Goal: Task Accomplishment & Management: Use online tool/utility

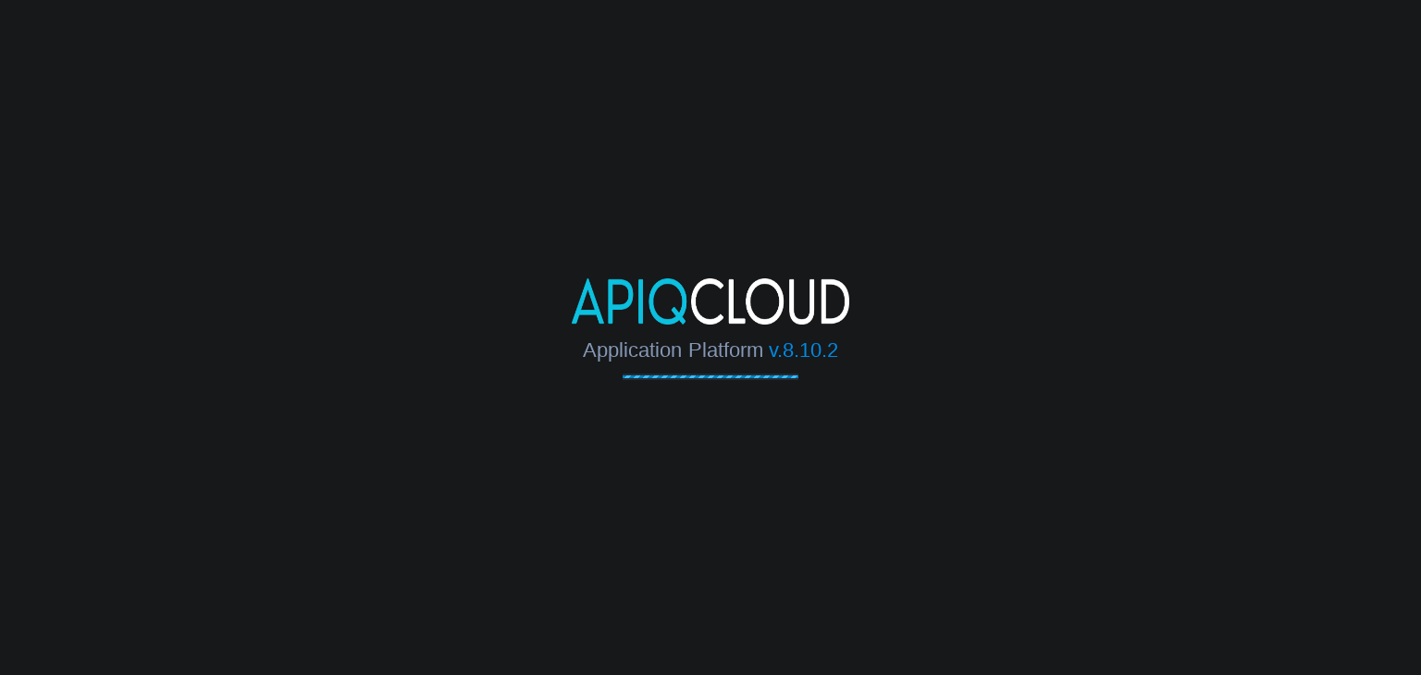
click at [376, 113] on body "Application Platform v.8.10.2" at bounding box center [710, 337] width 1421 height 675
drag, startPoint x: 110, startPoint y: 66, endPoint x: 76, endPoint y: 82, distance: 38.1
click at [76, 82] on body "Application Platform v.8.10.2" at bounding box center [710, 337] width 1421 height 675
click at [1080, 226] on body "Application Platform v.8.10.2 Connecting to the cloud..." at bounding box center [710, 337] width 1421 height 675
drag, startPoint x: 722, startPoint y: 206, endPoint x: 712, endPoint y: 211, distance: 11.2
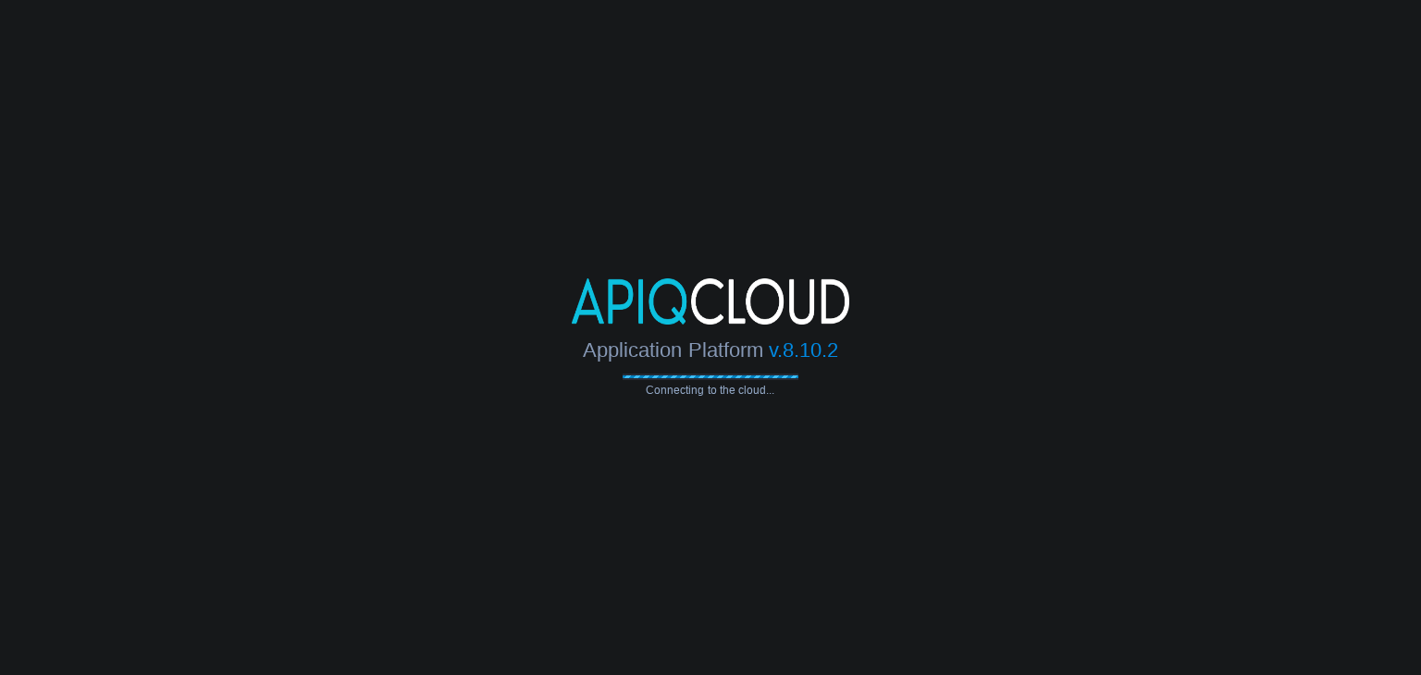
click at [712, 211] on body "Application Platform v.8.10.2 Connecting to the cloud..." at bounding box center [710, 337] width 1421 height 675
click at [216, 142] on body "Application Platform v.8.10.2 Connecting to the cloud..." at bounding box center [710, 337] width 1421 height 675
drag, startPoint x: 1341, startPoint y: 1, endPoint x: 866, endPoint y: 308, distance: 566.0
click at [866, 308] on div at bounding box center [710, 301] width 1421 height 46
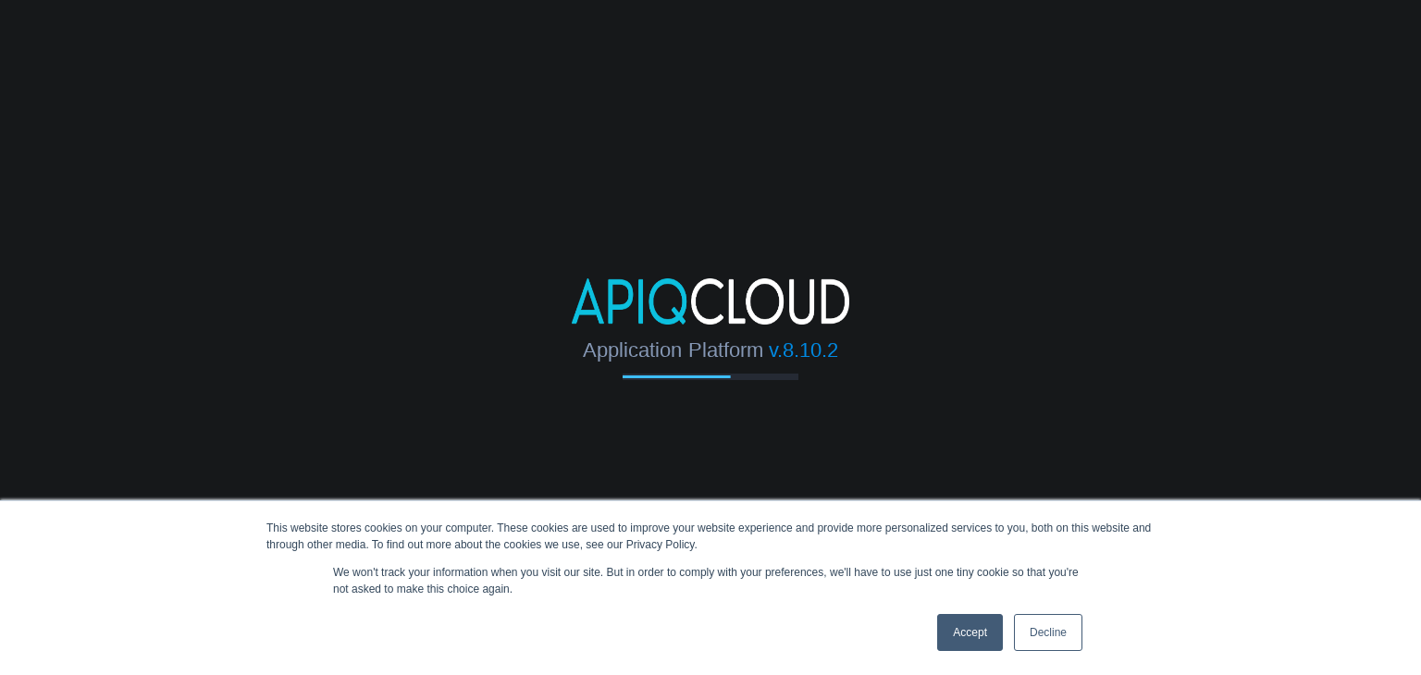
click at [978, 636] on link "Accept" at bounding box center [970, 632] width 66 height 37
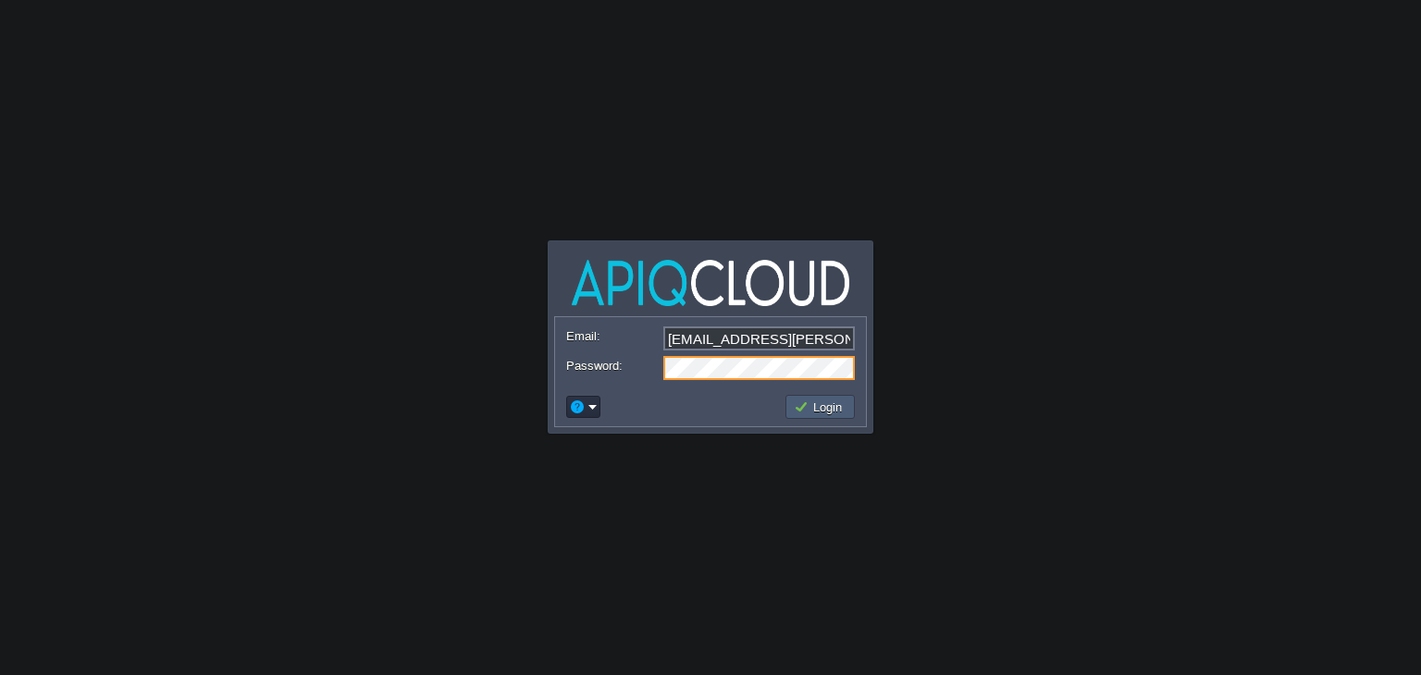
click at [814, 411] on button "Login" at bounding box center [821, 407] width 54 height 17
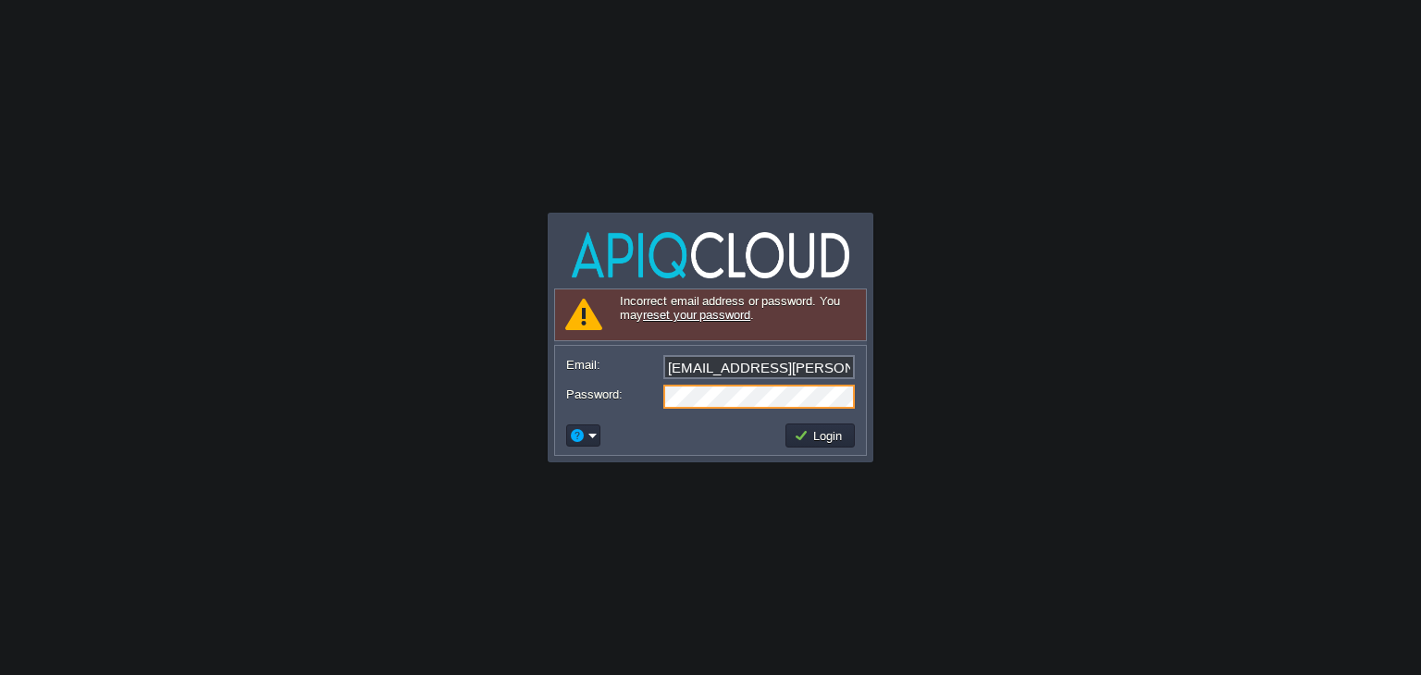
click at [814, 411] on form "Email: ajay.patidar@aasa.tech Password:" at bounding box center [710, 381] width 311 height 70
drag, startPoint x: 821, startPoint y: 423, endPoint x: 821, endPoint y: 439, distance: 16.7
click at [821, 439] on td "Login" at bounding box center [819, 436] width 69 height 24
click at [729, 312] on link "reset your password" at bounding box center [696, 315] width 107 height 14
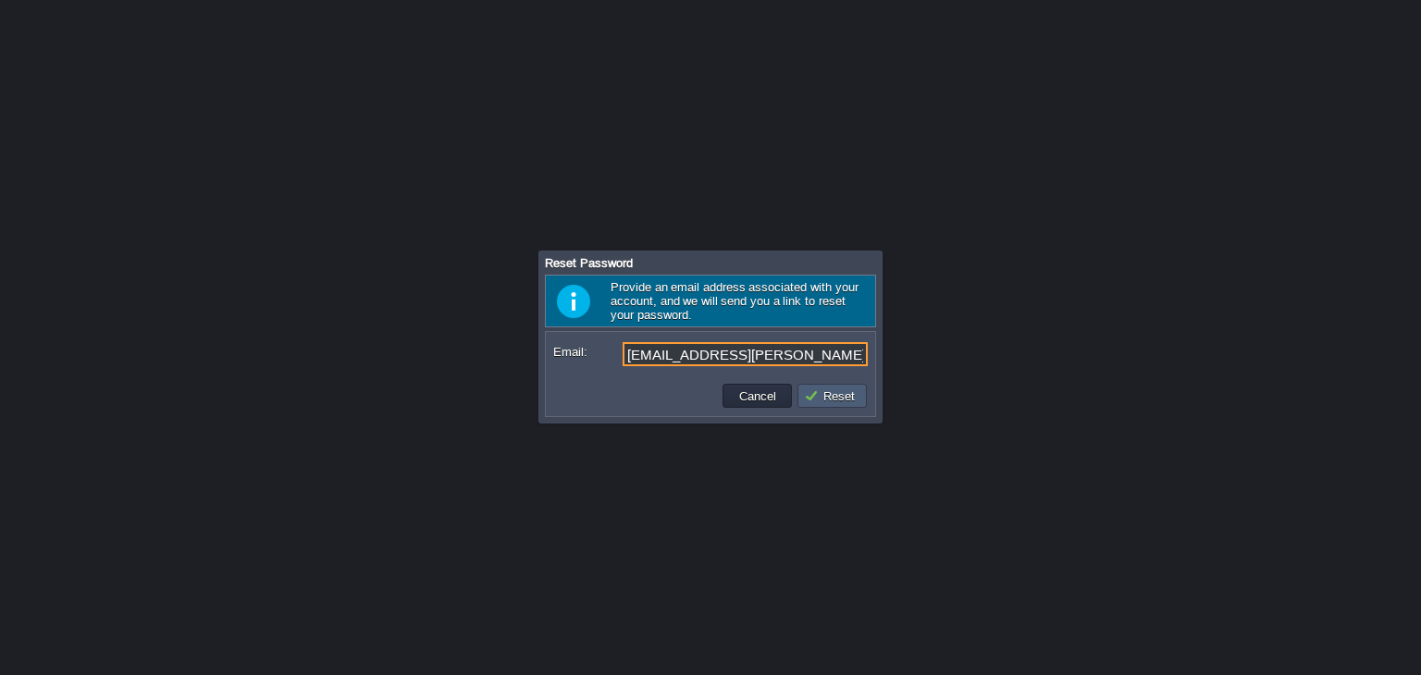
click at [841, 389] on button "Reset" at bounding box center [832, 396] width 56 height 17
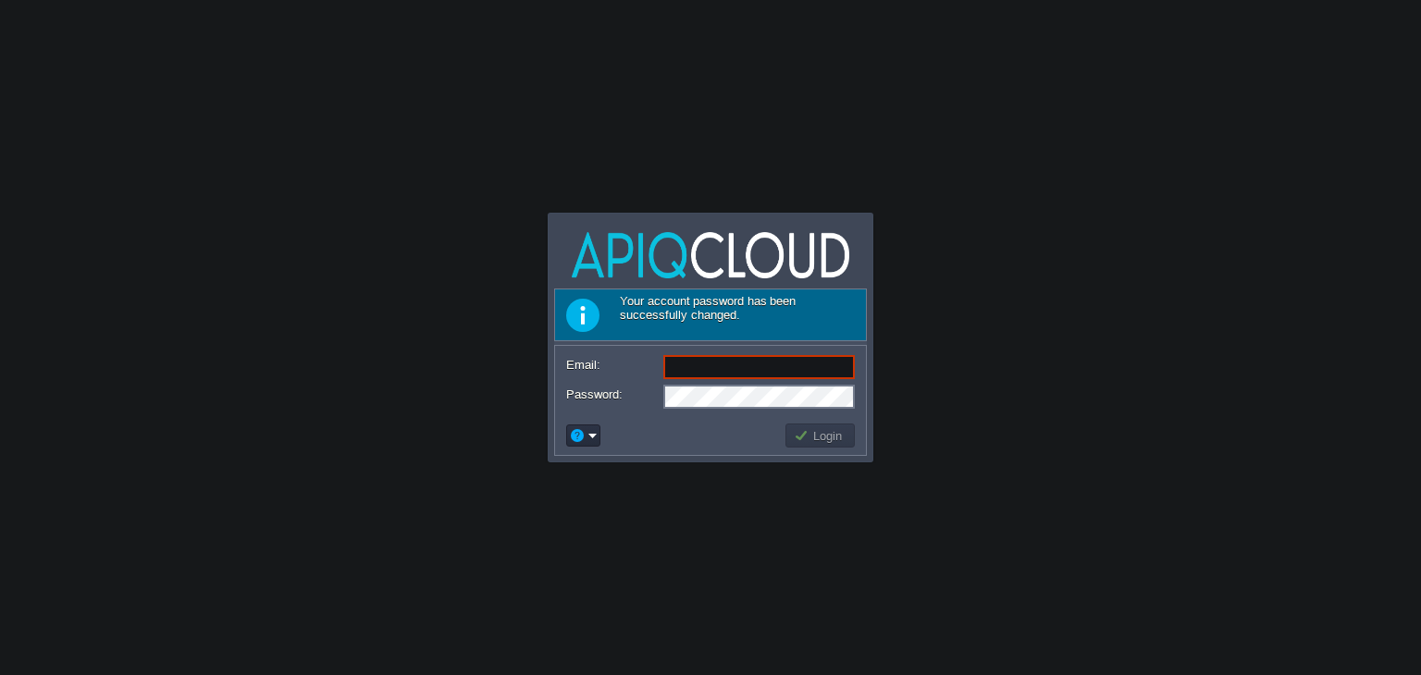
type input "[EMAIL_ADDRESS][PERSON_NAME][DOMAIN_NAME]"
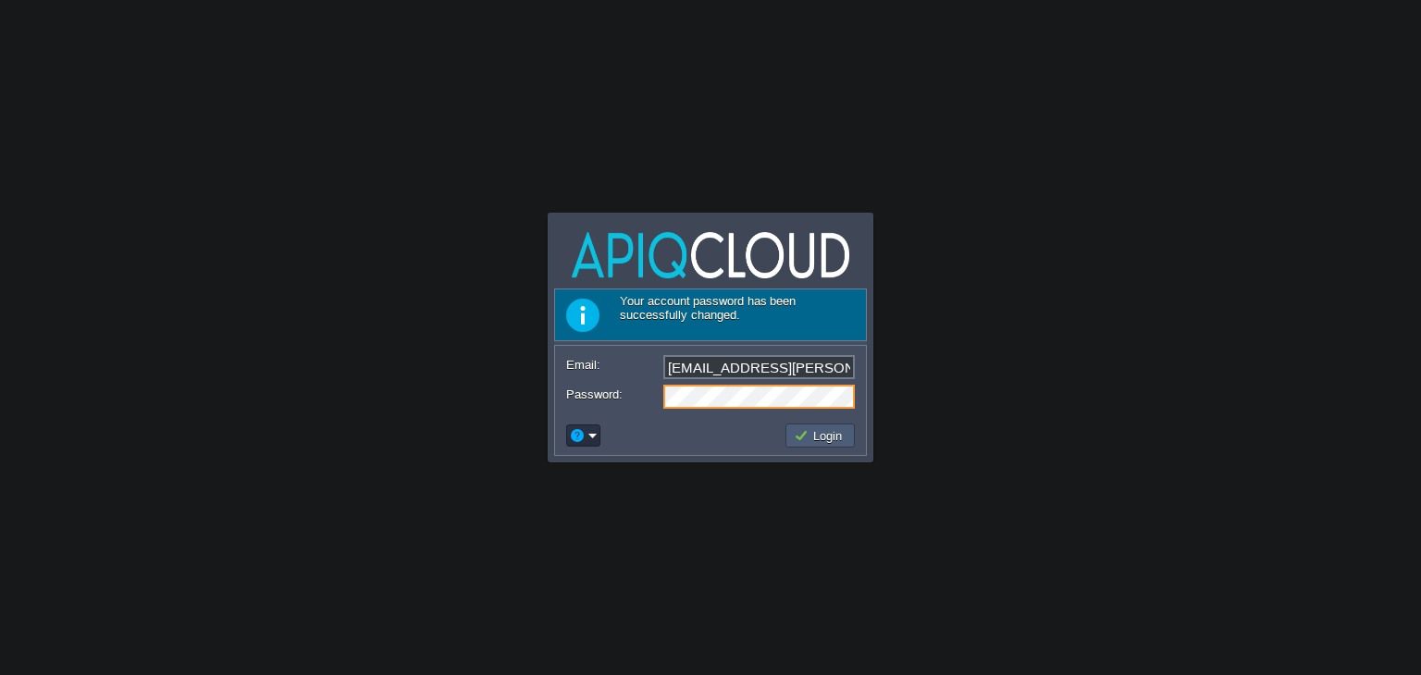
click at [810, 427] on button "Login" at bounding box center [821, 435] width 54 height 17
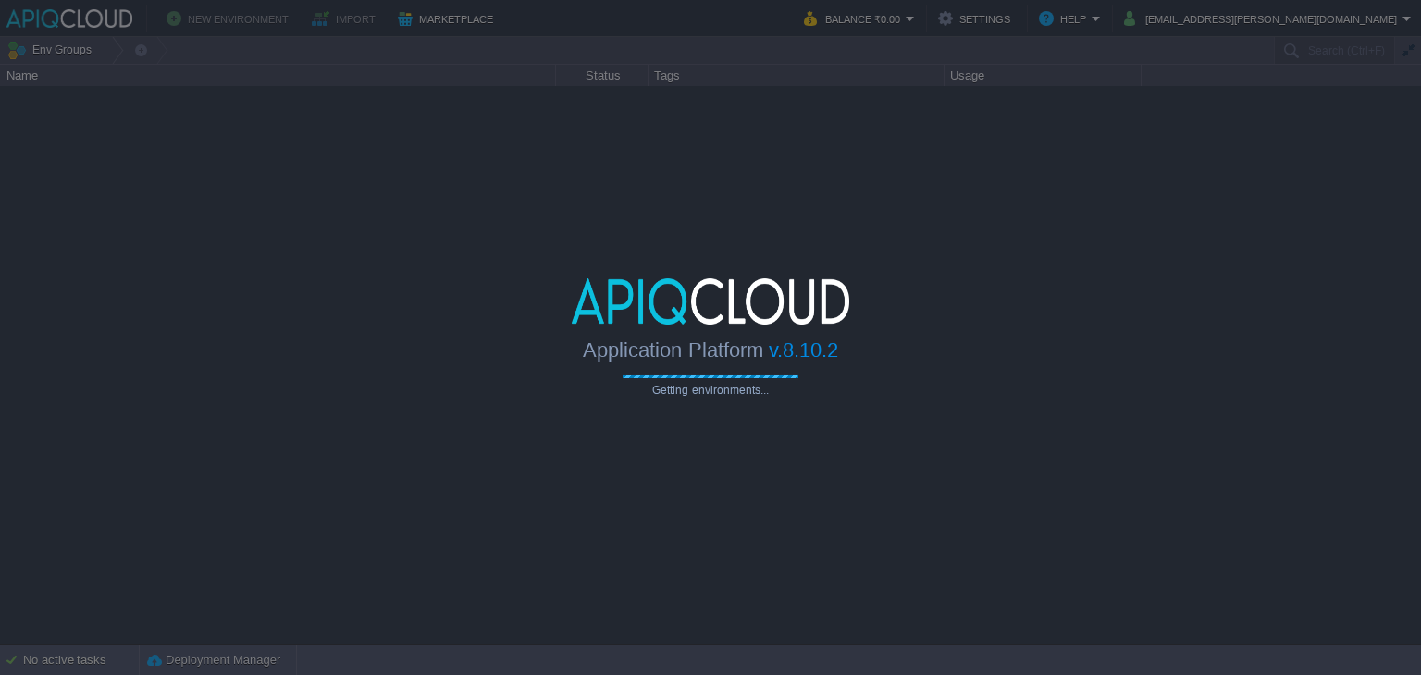
type input "Search (Ctrl+F)"
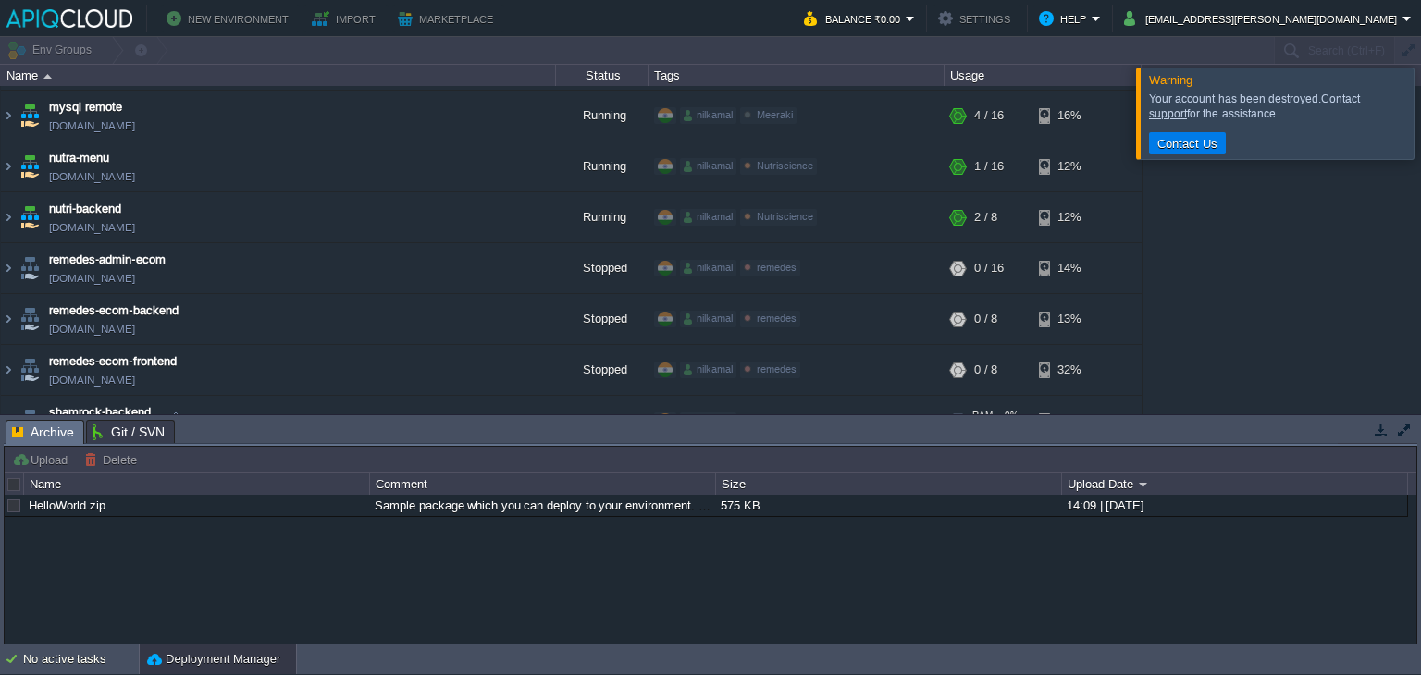
scroll to position [533, 0]
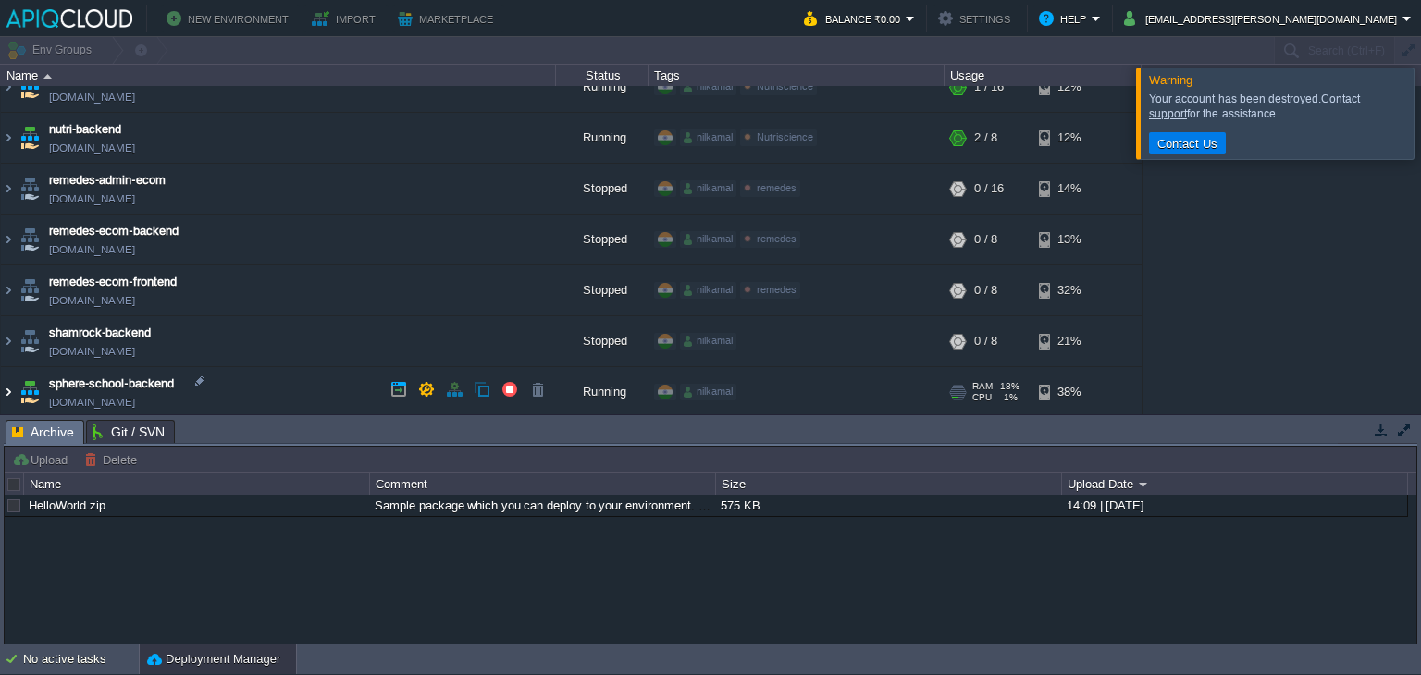
click at [15, 386] on img at bounding box center [8, 392] width 15 height 50
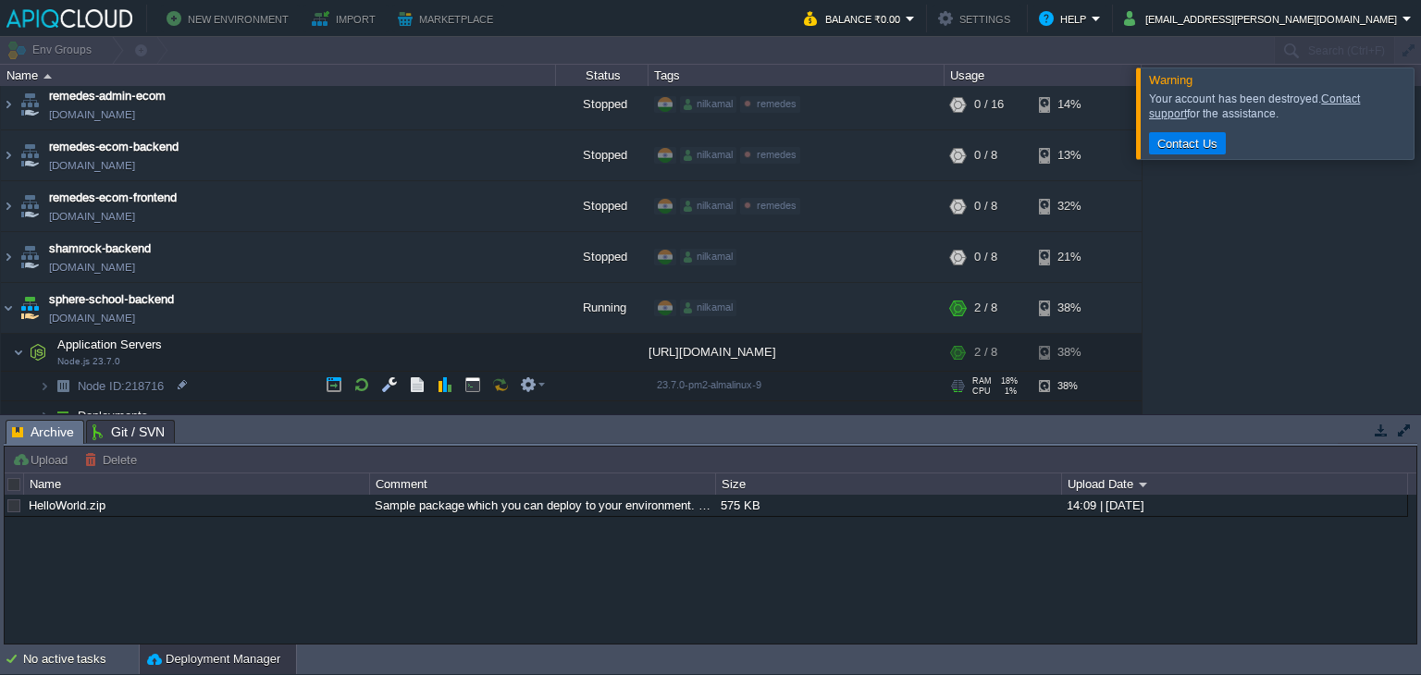
scroll to position [629, 0]
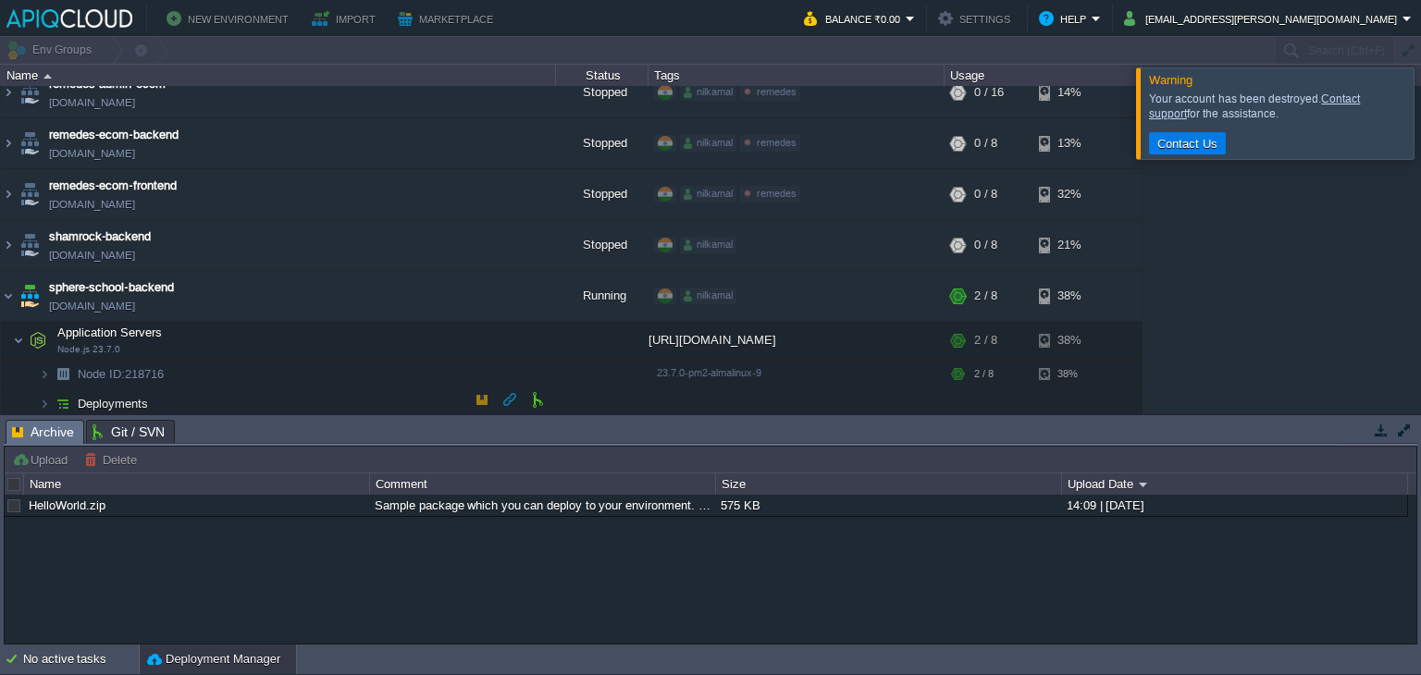
click at [50, 393] on img at bounding box center [63, 403] width 26 height 29
click at [471, 338] on button "button" at bounding box center [472, 337] width 17 height 17
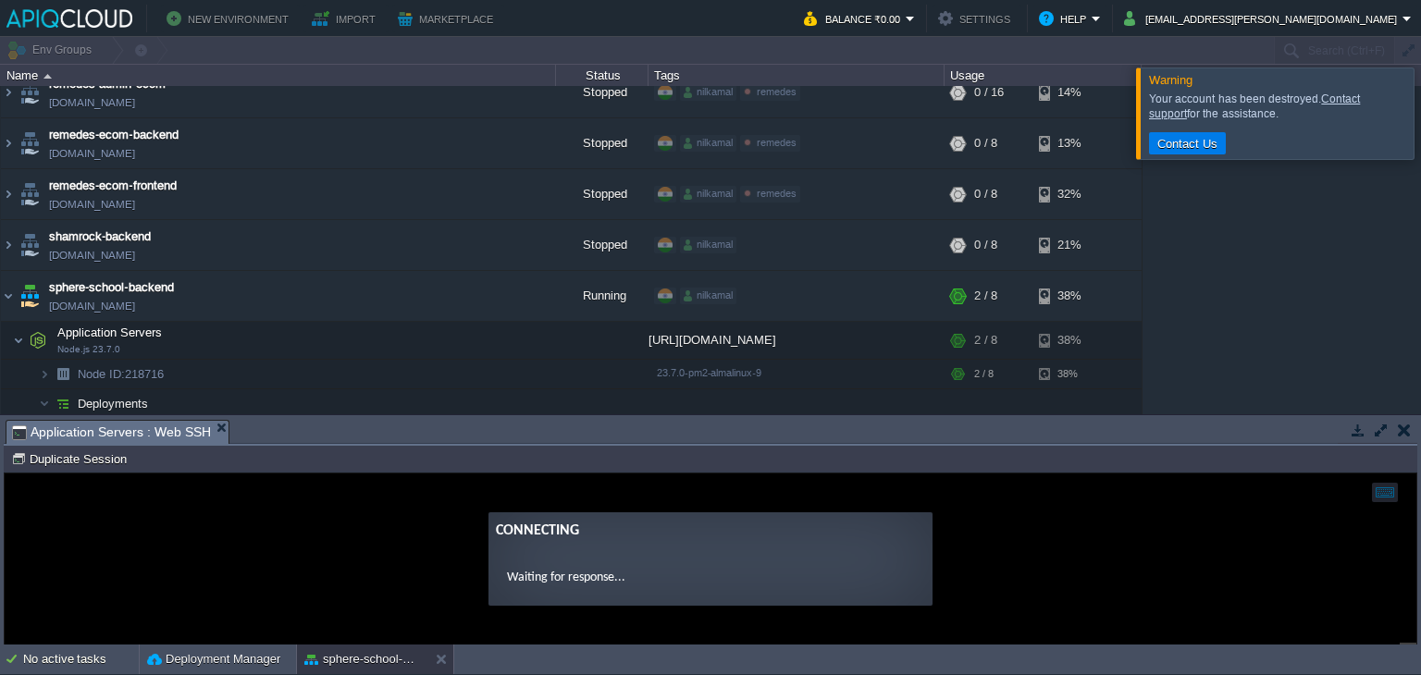
scroll to position [0, 0]
